Goal: Information Seeking & Learning: Learn about a topic

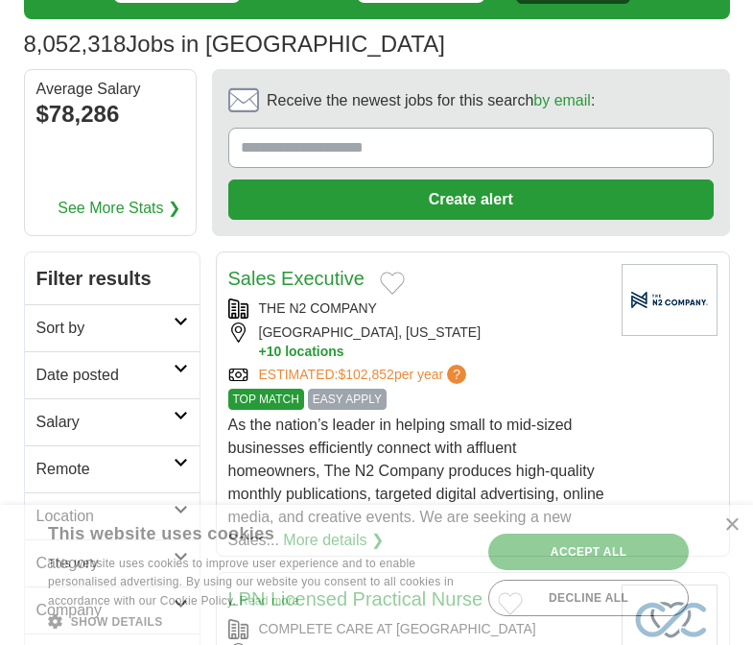
scroll to position [146, 0]
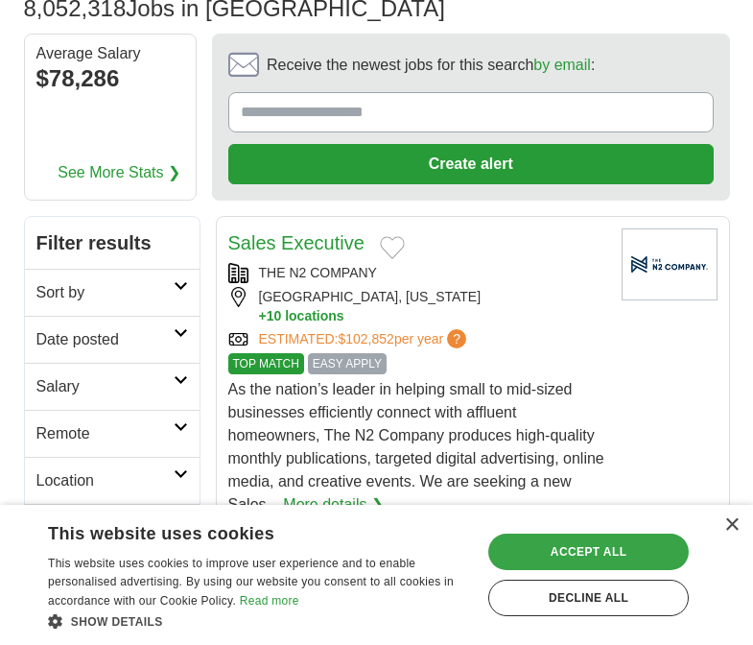
click at [612, 556] on div "Accept all" at bounding box center [588, 551] width 201 height 36
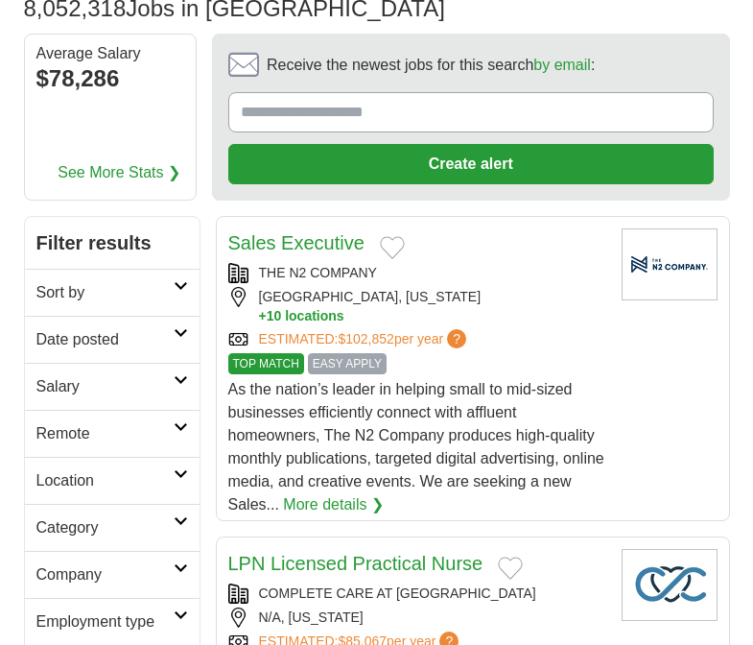
click at [372, 510] on link "More details ❯" at bounding box center [333, 504] width 101 height 23
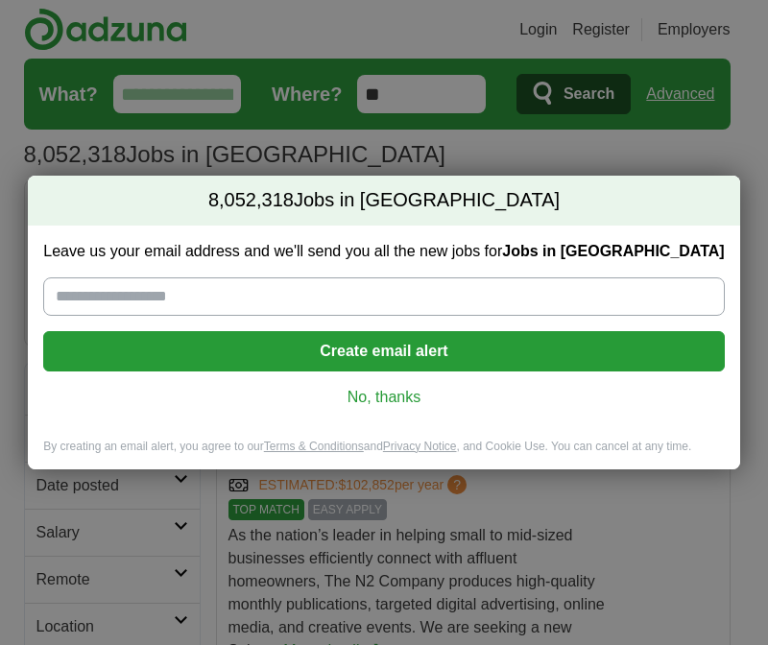
click at [354, 394] on link "No, thanks" at bounding box center [384, 397] width 650 height 21
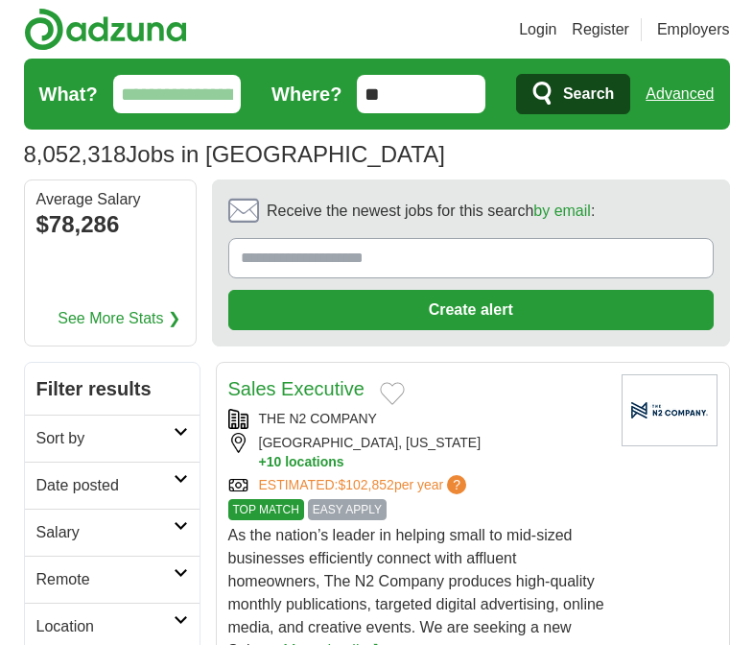
click at [189, 91] on input "What?" at bounding box center [177, 94] width 129 height 38
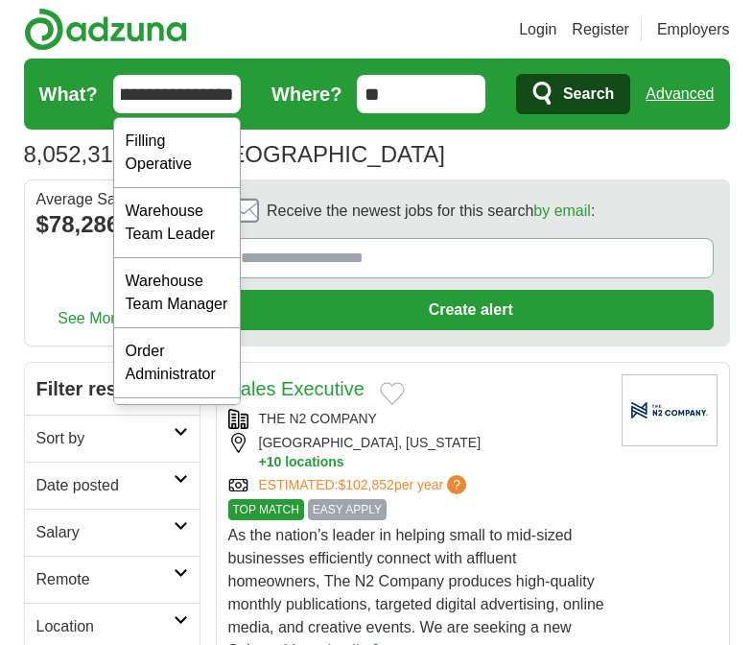
scroll to position [0, 244]
type input "**********"
click at [516, 74] on button "Search" at bounding box center [573, 94] width 114 height 40
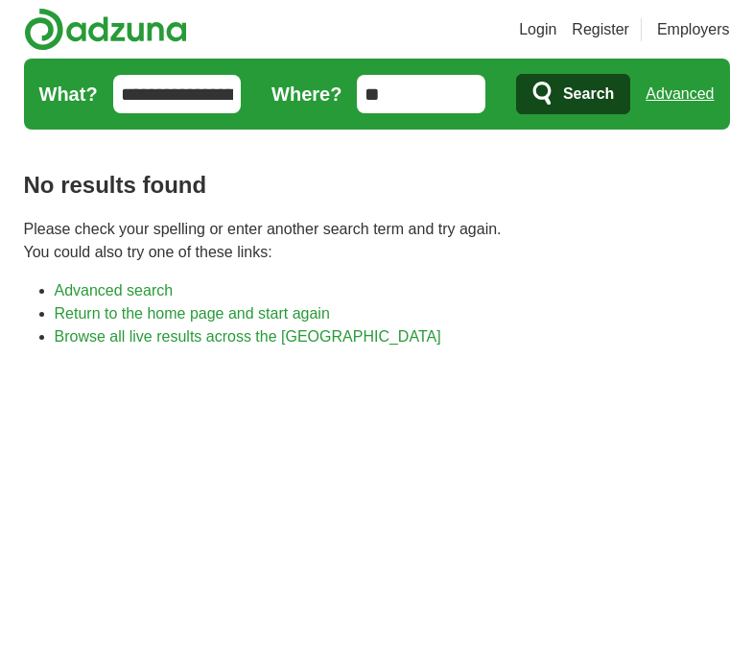
click at [197, 121] on form "**********" at bounding box center [377, 94] width 706 height 71
drag, startPoint x: 197, startPoint y: 121, endPoint x: 395, endPoint y: 251, distance: 237.7
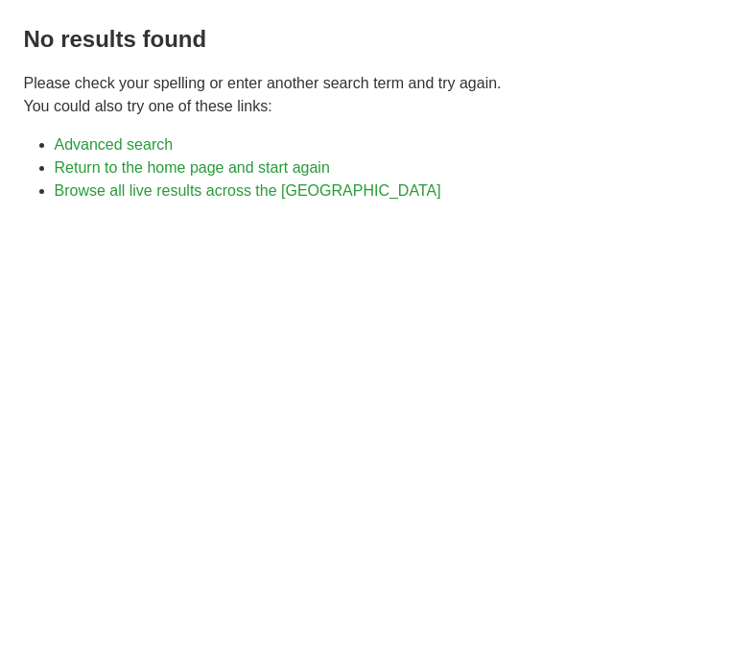
scroll to position [149, 0]
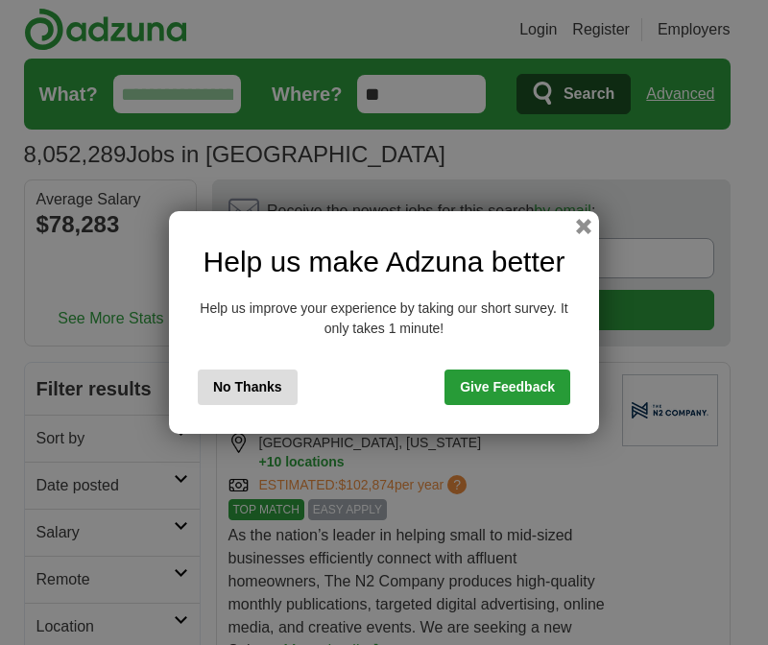
click at [273, 394] on button "No Thanks" at bounding box center [248, 387] width 100 height 36
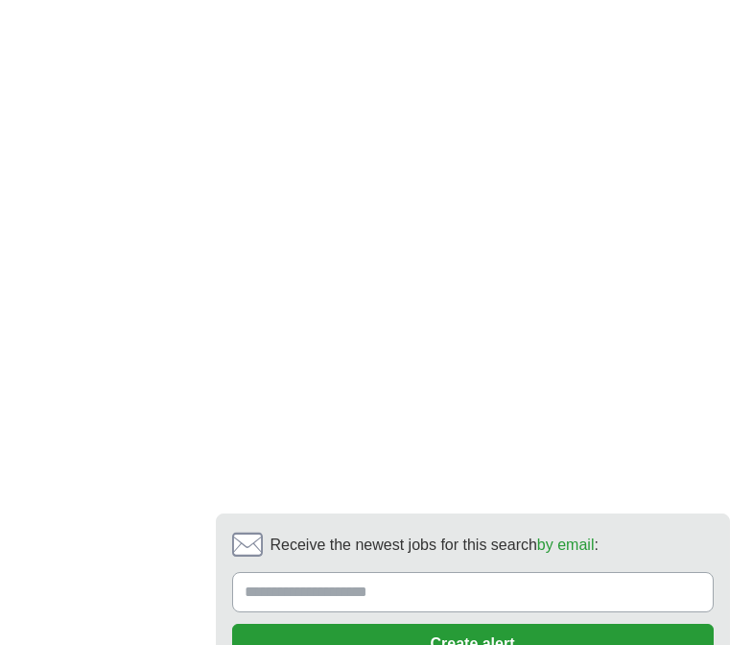
scroll to position [5071, 0]
